Goal: Task Accomplishment & Management: Use online tool/utility

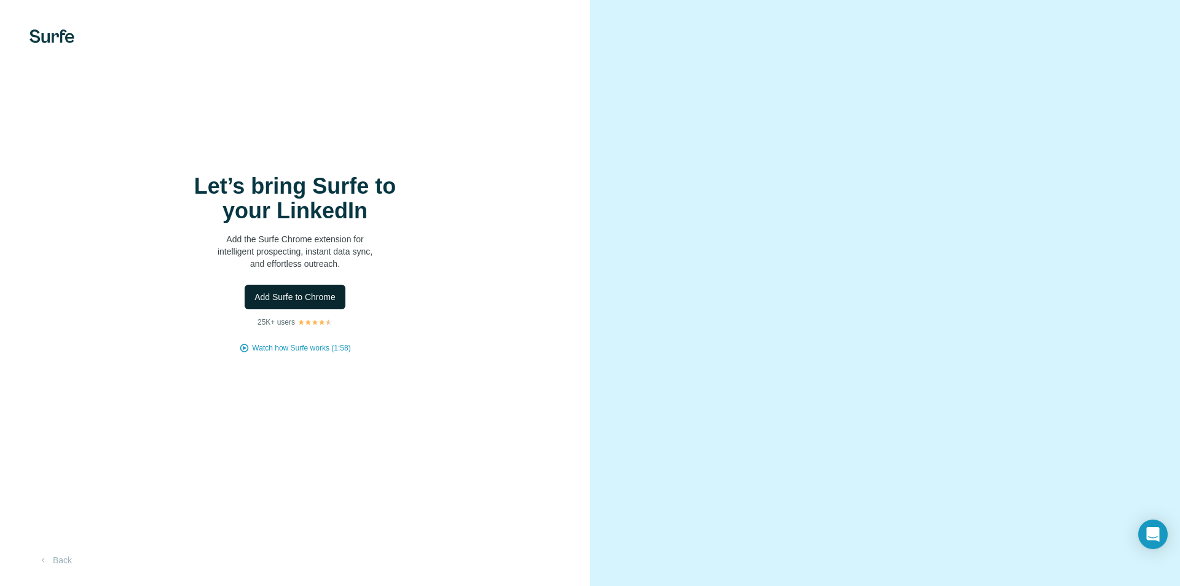
click at [315, 300] on span "Add Surfe to Chrome" at bounding box center [294, 297] width 81 height 12
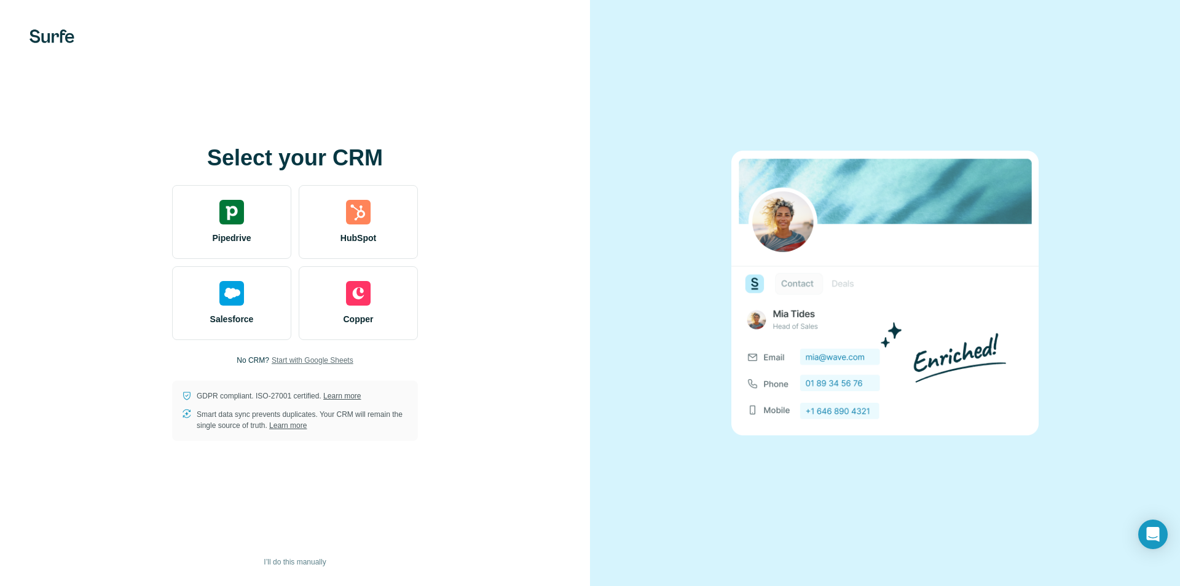
click at [333, 355] on span "Start with Google Sheets" at bounding box center [313, 360] width 82 height 11
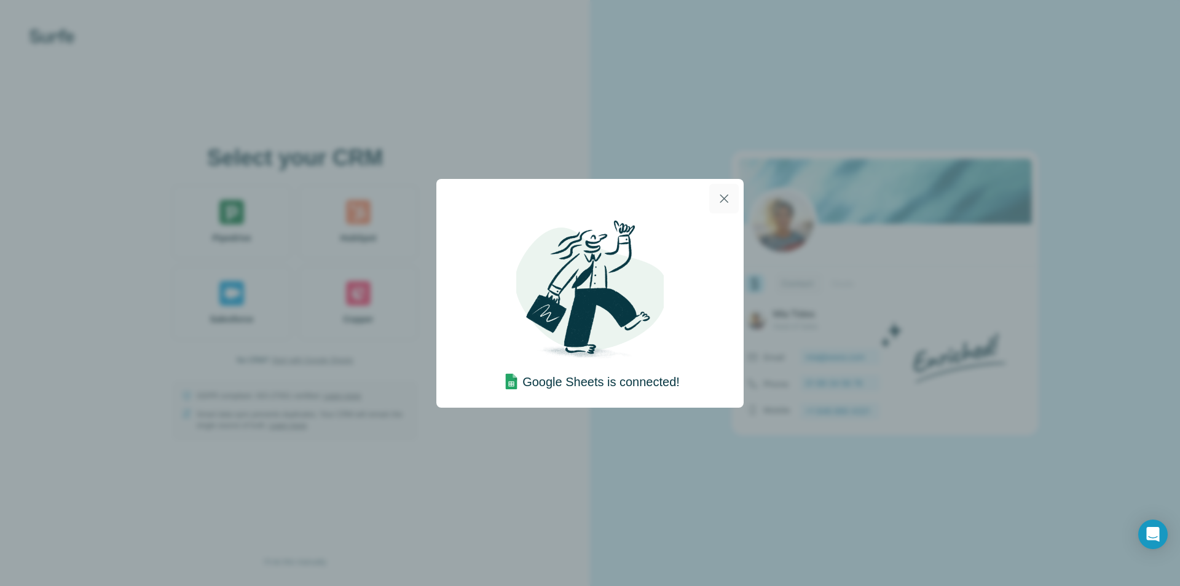
click at [721, 197] on icon "button" at bounding box center [724, 198] width 15 height 15
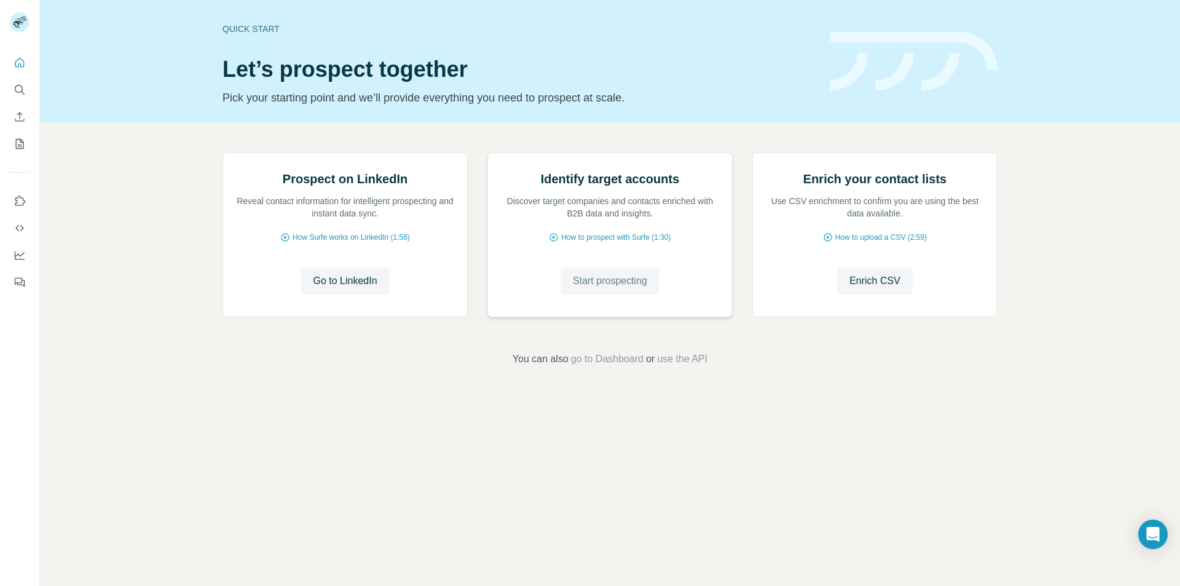
click at [600, 288] on span "Start prospecting" at bounding box center [610, 280] width 74 height 15
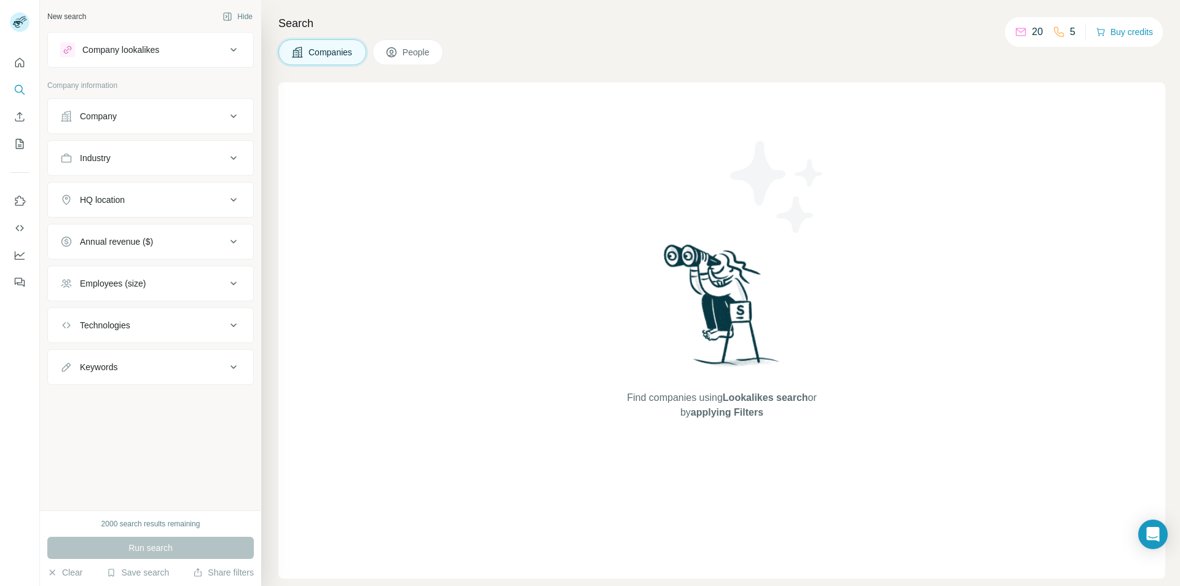
click at [120, 119] on div "Company" at bounding box center [143, 116] width 166 height 12
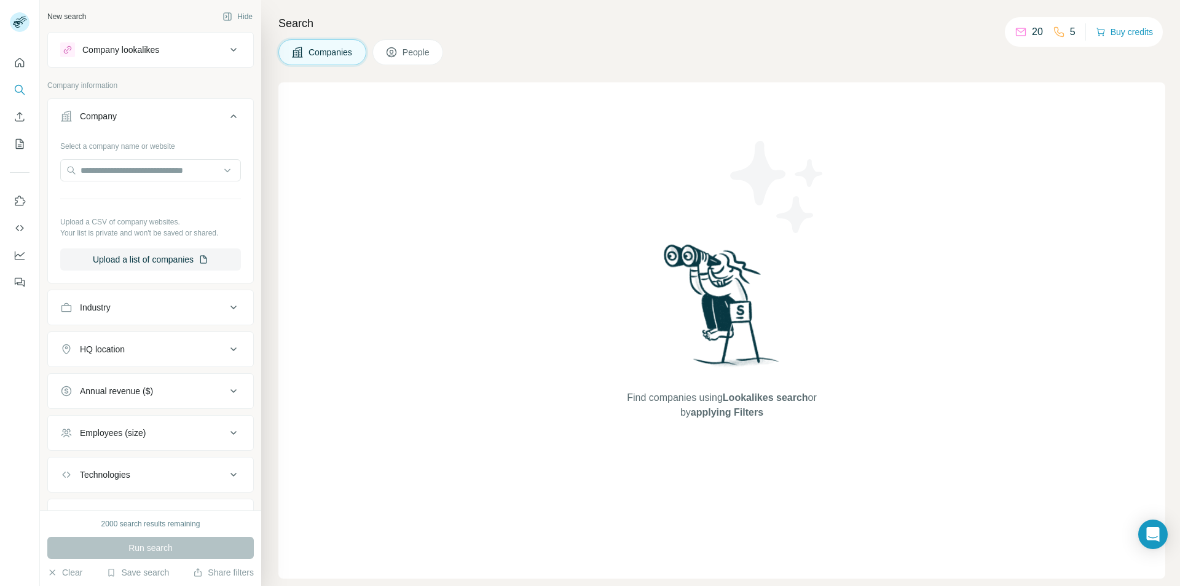
click at [140, 311] on div "Industry" at bounding box center [143, 307] width 166 height 12
click at [146, 337] on input at bounding box center [144, 338] width 152 height 14
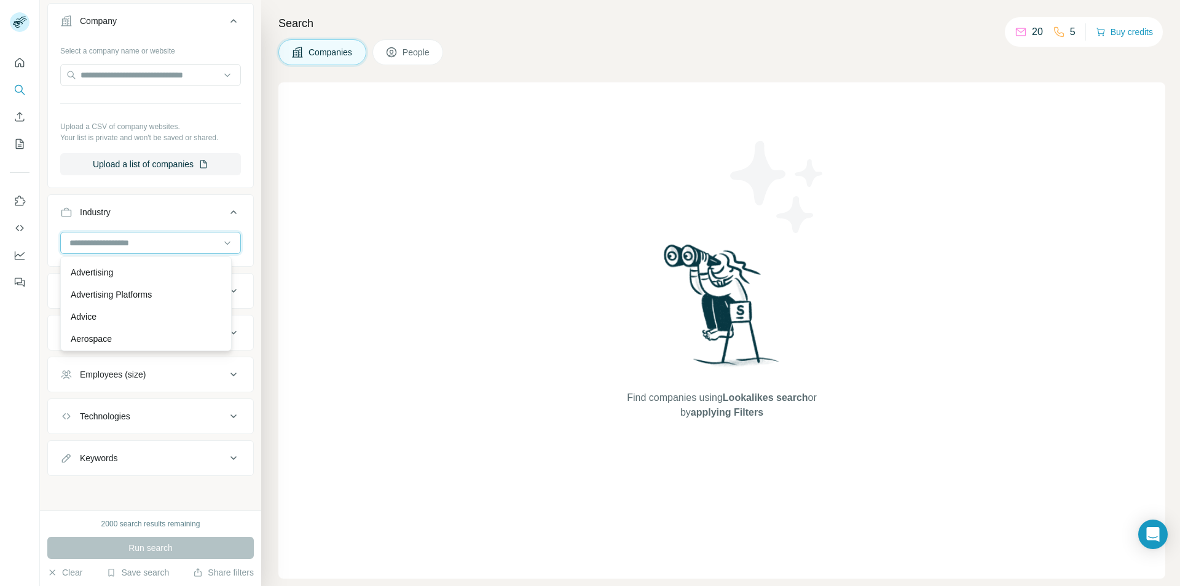
scroll to position [184, 0]
click at [335, 234] on div "Find companies using Lookalikes search or by applying Filters" at bounding box center [721, 330] width 887 height 496
click at [179, 332] on div "Annual revenue ($)" at bounding box center [143, 332] width 166 height 12
click at [18, 65] on icon "Quick start" at bounding box center [20, 63] width 12 height 12
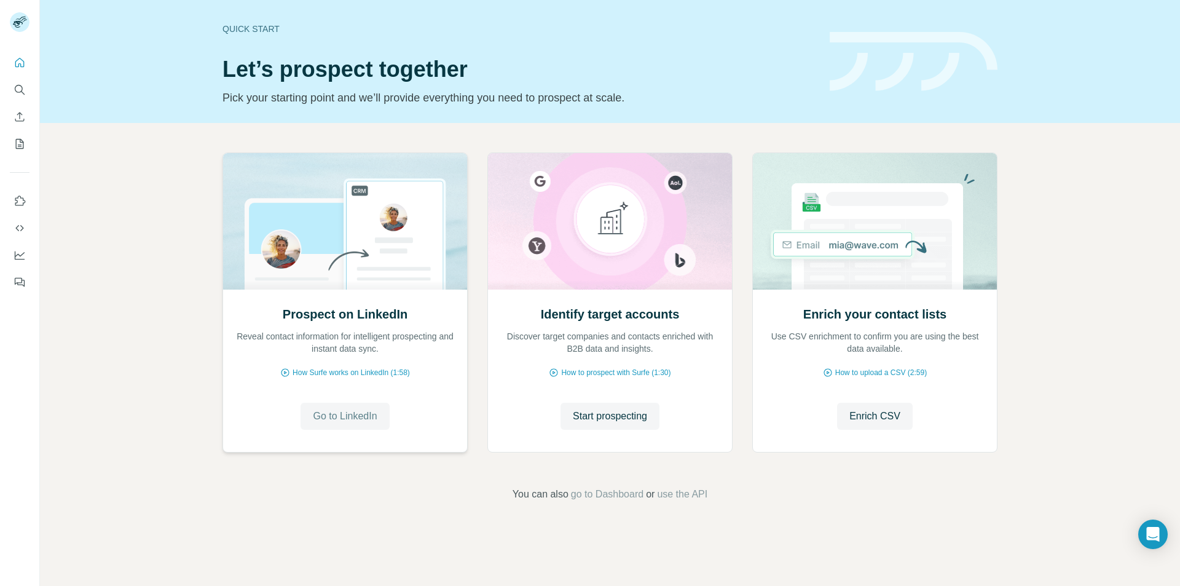
click at [324, 414] on span "Go to LinkedIn" at bounding box center [345, 416] width 64 height 15
click at [871, 417] on span "Enrich CSV" at bounding box center [874, 416] width 51 height 15
